Goal: Transaction & Acquisition: Purchase product/service

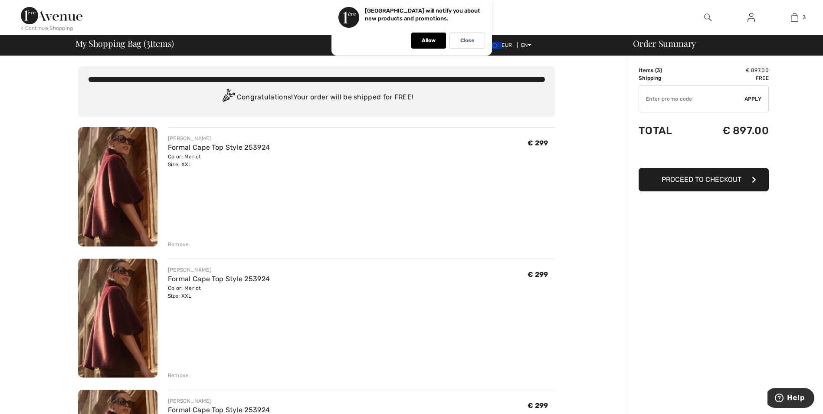
click at [182, 374] on div "Remove" at bounding box center [178, 375] width 21 height 8
click at [177, 377] on div "Remove" at bounding box center [178, 375] width 21 height 8
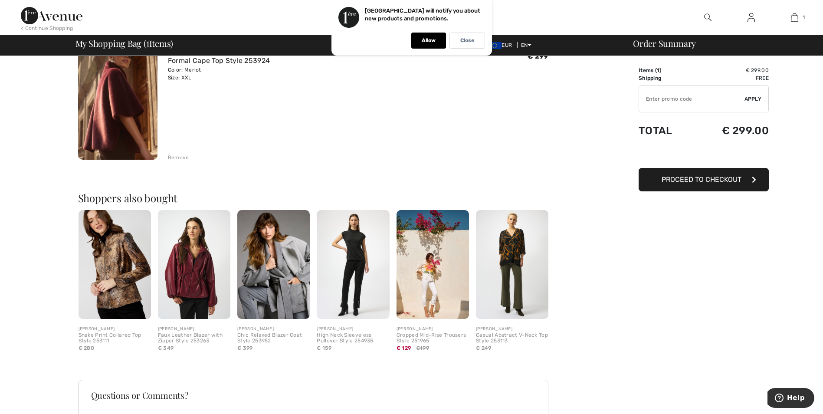
scroll to position [189, 0]
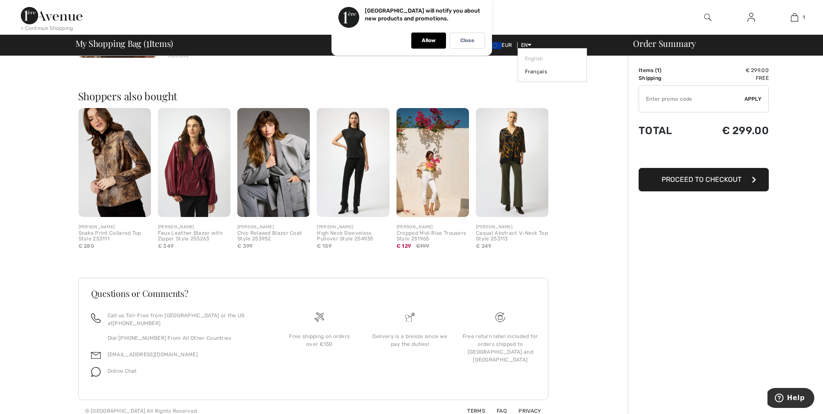
click at [528, 43] on icon at bounding box center [529, 45] width 4 height 6
click at [530, 43] on icon at bounding box center [529, 45] width 4 height 6
drag, startPoint x: 487, startPoint y: 74, endPoint x: 490, endPoint y: 66, distance: 8.1
click at [488, 71] on div "Shoppers also bought Quick view FRANK LYMAN Snake Print Collared Top Style 2531…" at bounding box center [316, 163] width 477 height 187
click at [424, 39] on p "Allow" at bounding box center [429, 40] width 14 height 7
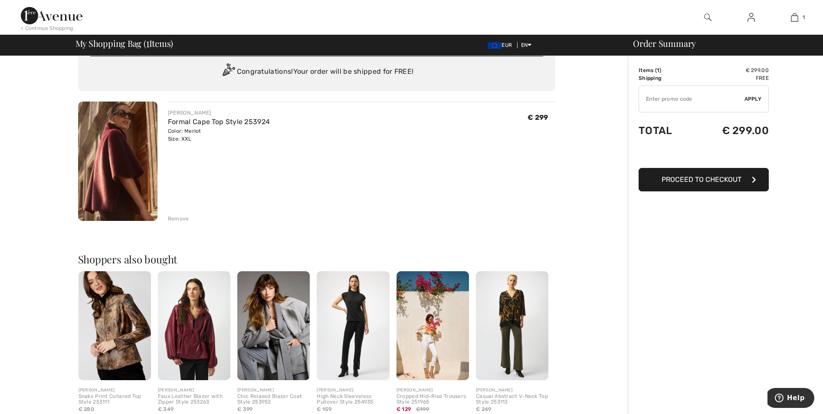
scroll to position [0, 0]
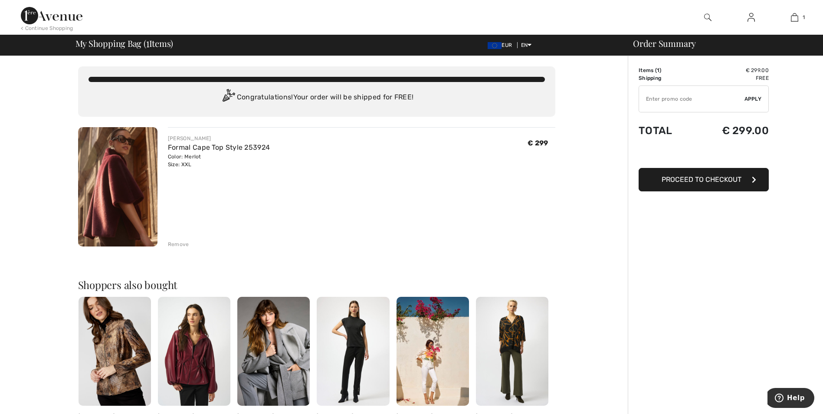
click at [111, 199] on img at bounding box center [117, 186] width 79 height 119
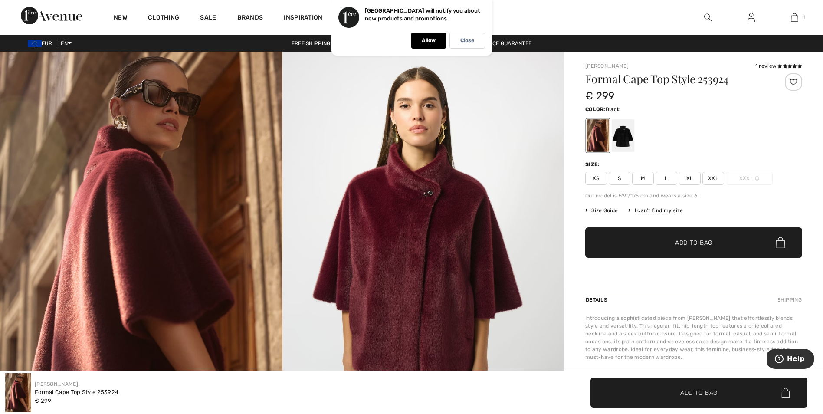
click at [630, 137] on div at bounding box center [622, 135] width 23 height 33
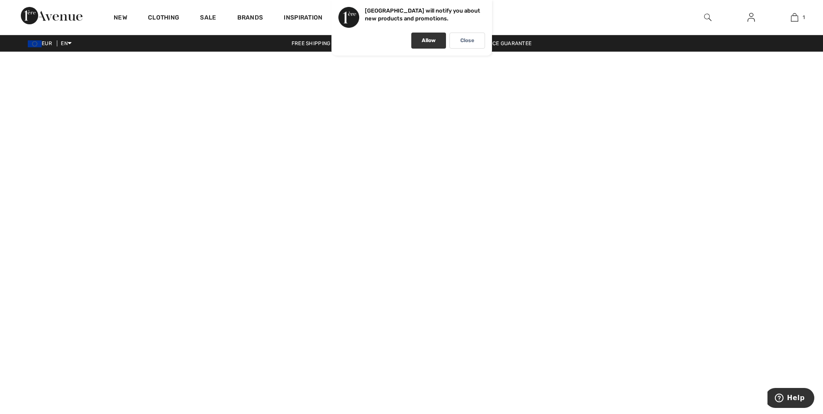
click at [426, 43] on p "Allow" at bounding box center [429, 40] width 14 height 7
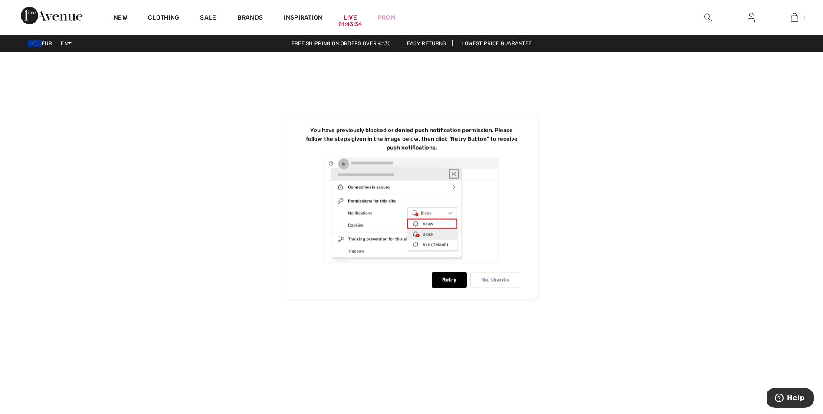
click at [499, 279] on p "No, thanks" at bounding box center [495, 280] width 28 height 7
